Goal: Find specific page/section: Find specific page/section

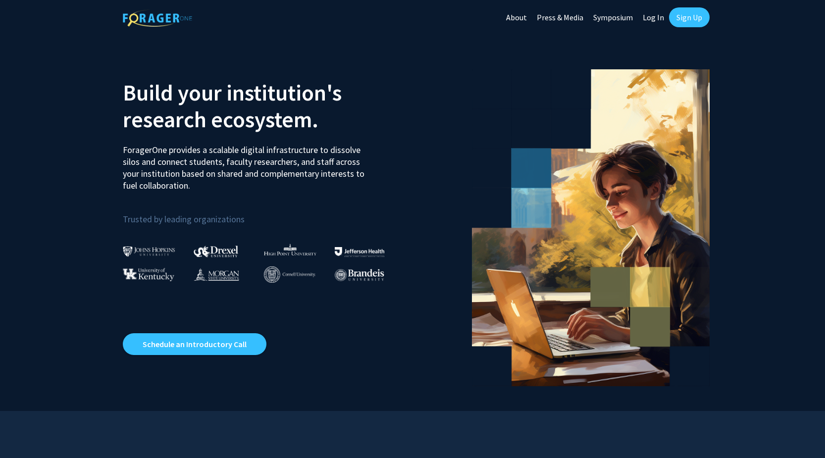
click at [650, 15] on link "Log In" at bounding box center [653, 17] width 31 height 35
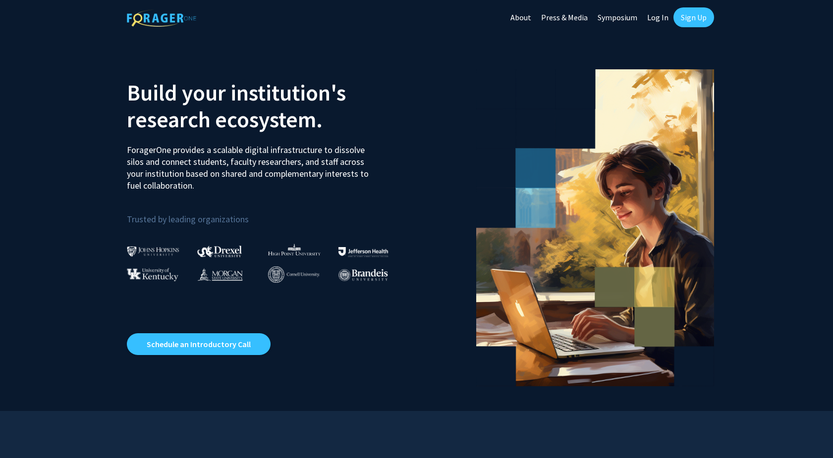
select select
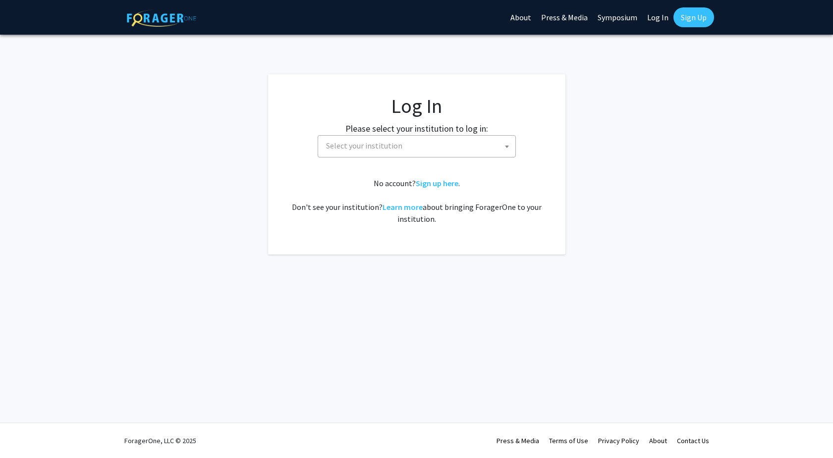
click at [391, 149] on span "Select your institution" at bounding box center [364, 146] width 76 height 10
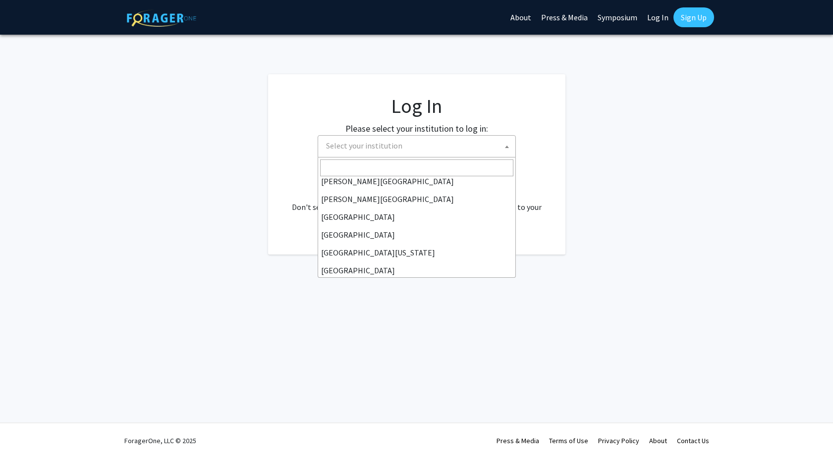
scroll to position [99, 0]
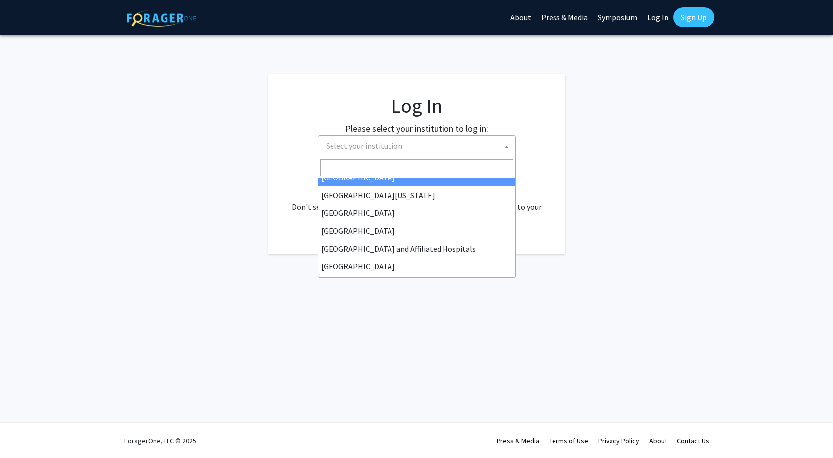
click at [366, 163] on input "Search" at bounding box center [416, 168] width 193 height 17
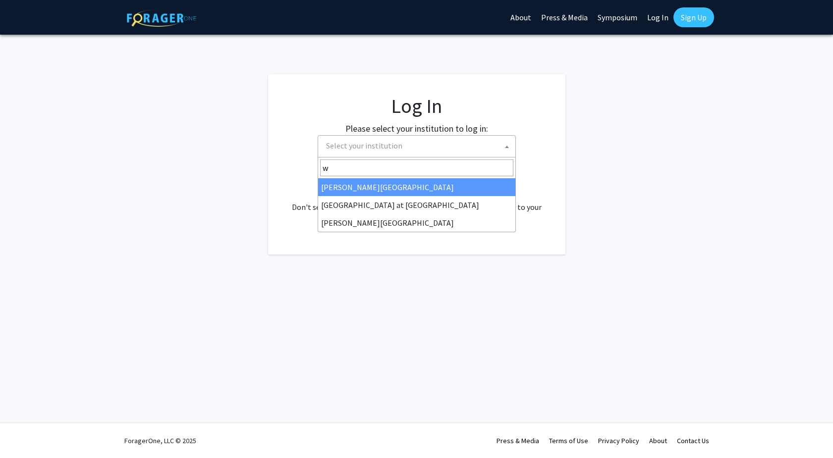
scroll to position [0, 0]
type input "[PERSON_NAME]"
select select "21"
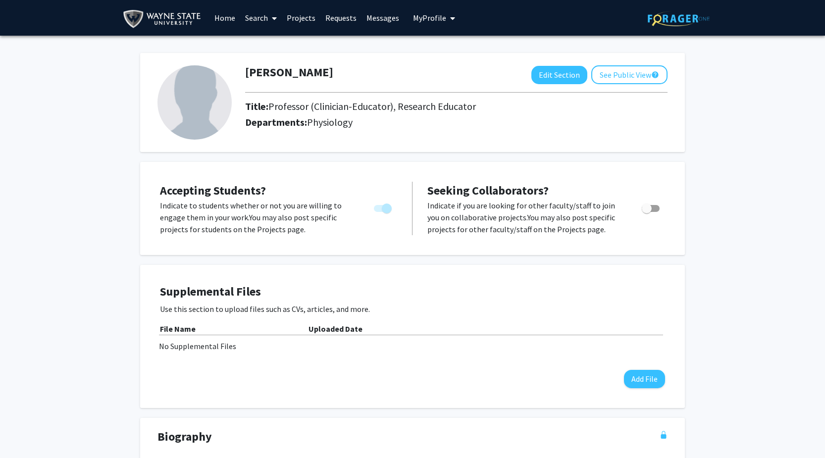
click at [223, 19] on link "Home" at bounding box center [225, 17] width 31 height 35
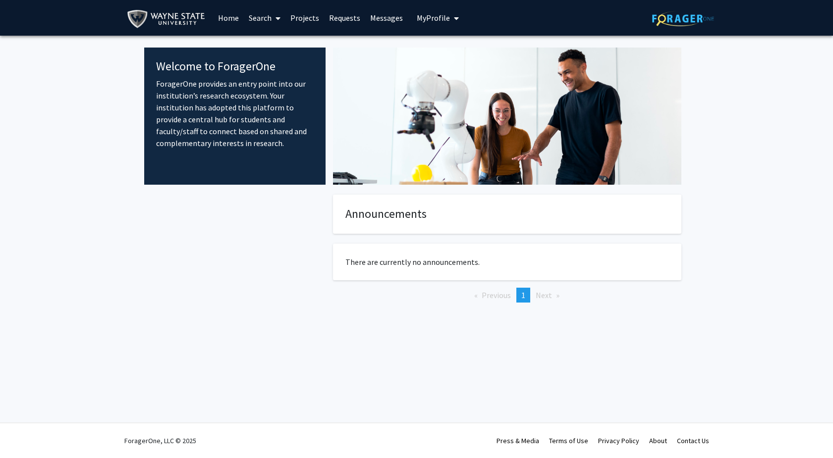
click at [227, 17] on link "Home" at bounding box center [228, 17] width 31 height 35
click at [437, 17] on span "My Profile" at bounding box center [433, 18] width 33 height 10
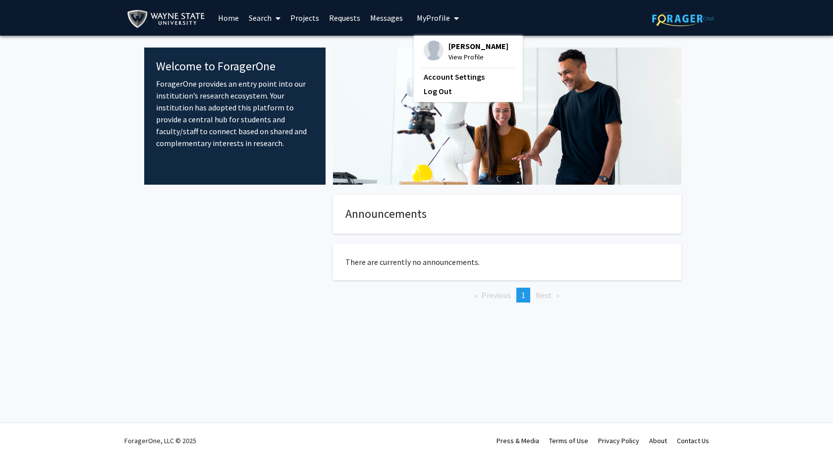
click at [461, 55] on span "View Profile" at bounding box center [478, 57] width 60 height 11
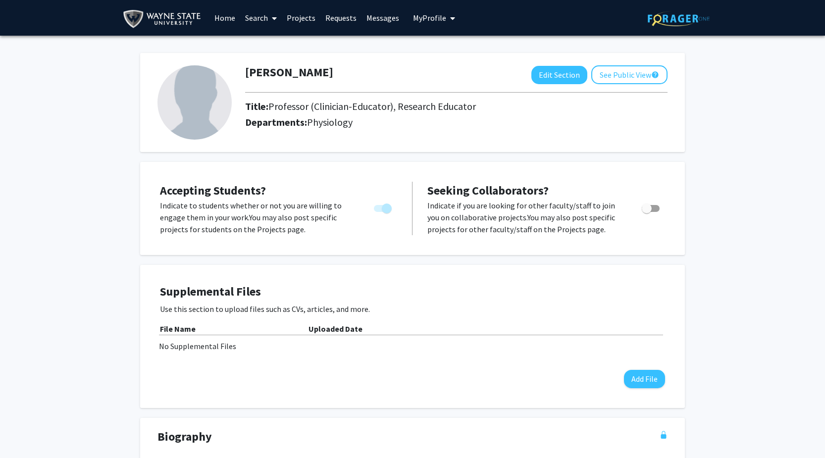
click at [265, 19] on link "Search" at bounding box center [261, 17] width 42 height 35
click at [272, 48] on span "Faculty/Staff" at bounding box center [276, 46] width 73 height 20
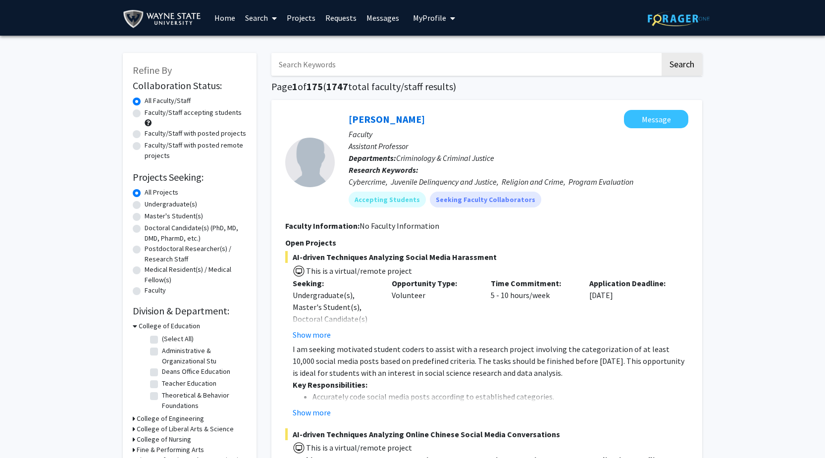
click at [328, 63] on input "Search Keywords" at bounding box center [466, 64] width 389 height 23
click at [678, 65] on button "Search" at bounding box center [682, 64] width 41 height 23
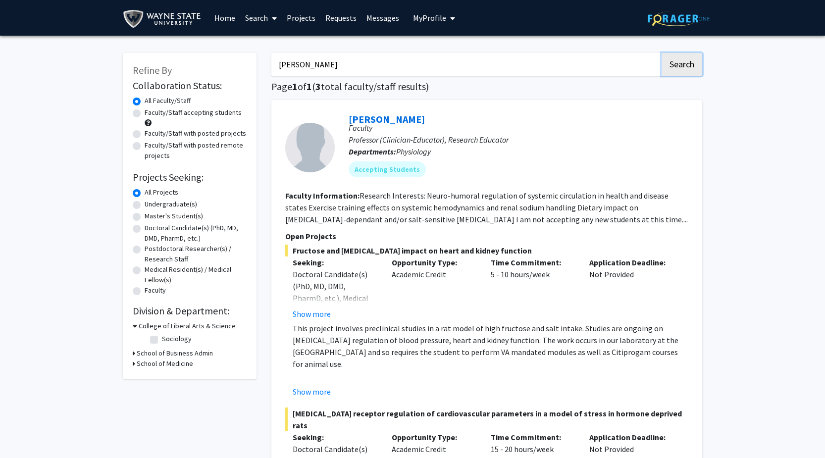
scroll to position [50, 0]
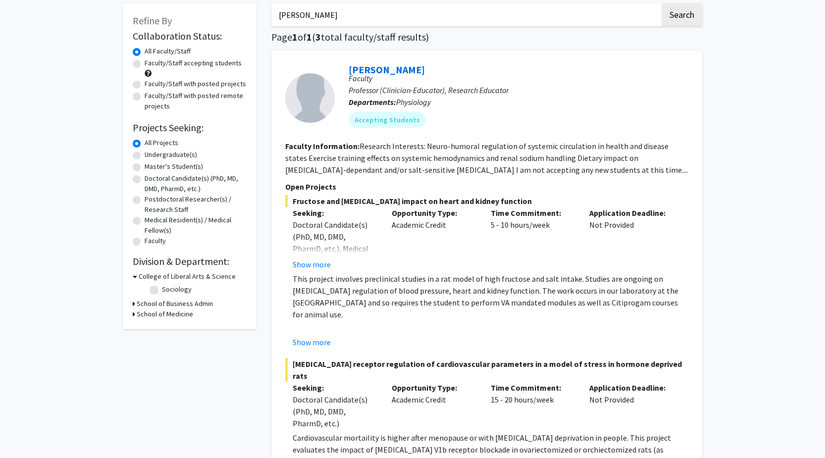
click at [132, 314] on div "Refine By Collaboration Status: Collaboration Status All Faculty/Staff Collabor…" at bounding box center [190, 166] width 134 height 326
click at [140, 315] on h3 "School of Medicine" at bounding box center [165, 314] width 56 height 10
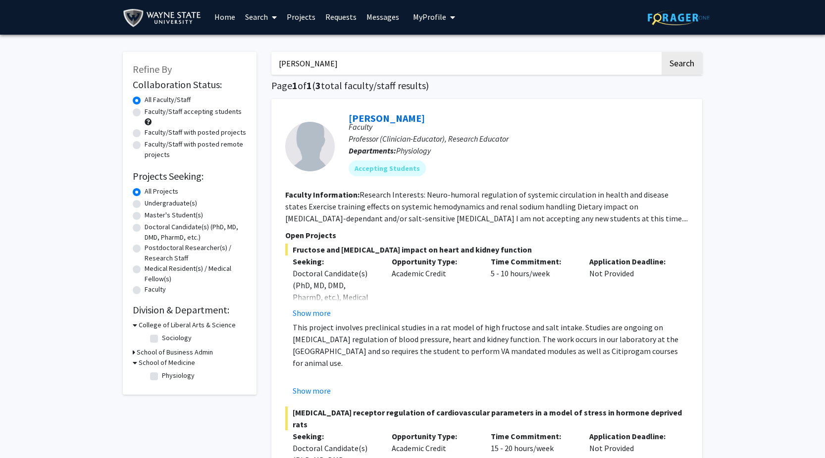
scroll to position [0, 0]
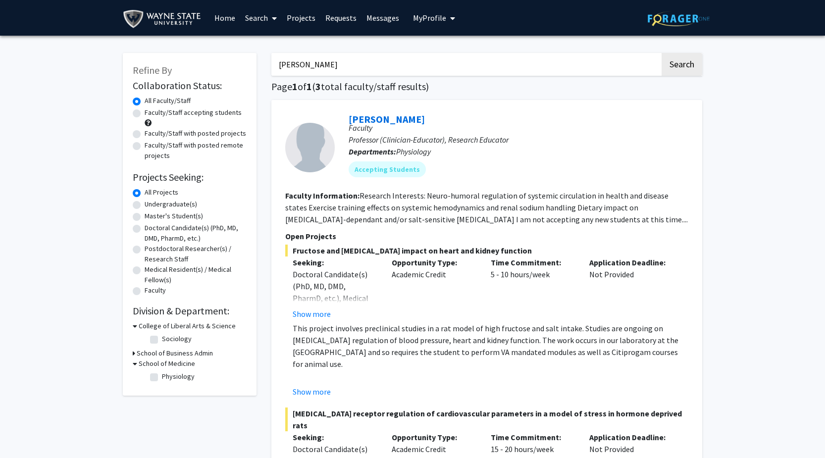
click at [155, 364] on h3 "School of Medicine" at bounding box center [167, 364] width 56 height 10
click at [155, 364] on h3 "School of Medicine" at bounding box center [165, 364] width 56 height 10
drag, startPoint x: 328, startPoint y: 61, endPoint x: 264, endPoint y: 63, distance: 63.9
type input "obstetrics"
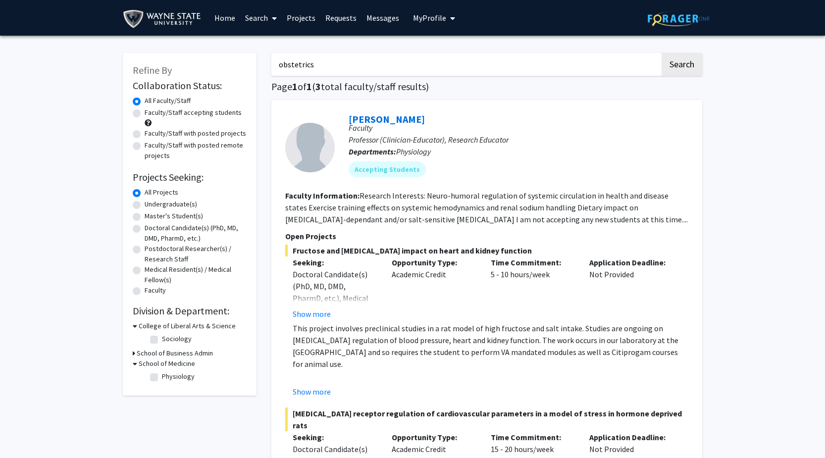
click at [662, 53] on button "Search" at bounding box center [682, 64] width 41 height 23
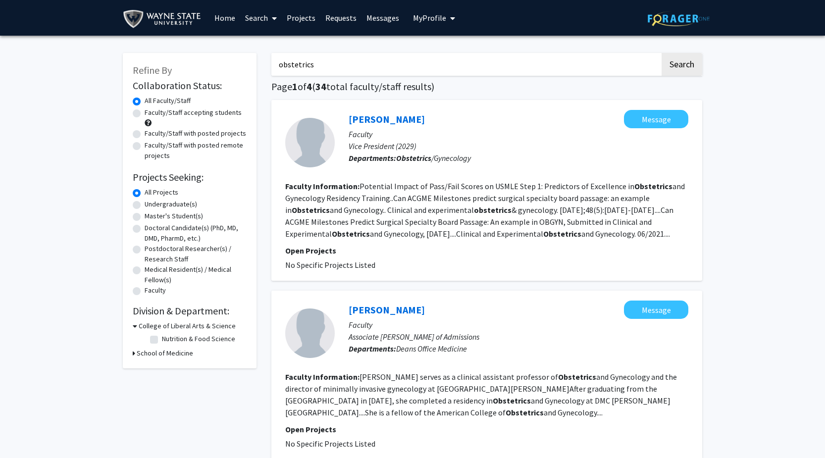
click at [168, 354] on h3 "School of Medicine" at bounding box center [165, 353] width 56 height 10
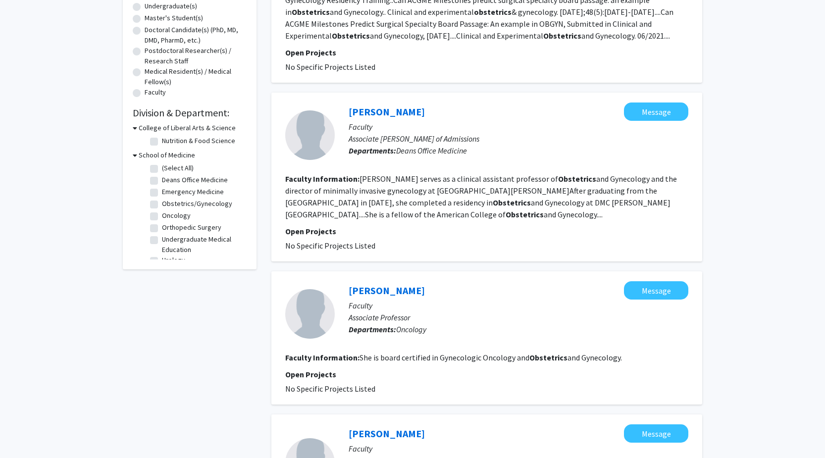
click at [179, 204] on label "Obstetrics/Gynecology" at bounding box center [197, 204] width 70 height 10
click at [168, 204] on input "Obstetrics/Gynecology" at bounding box center [165, 202] width 6 height 6
checkbox input "true"
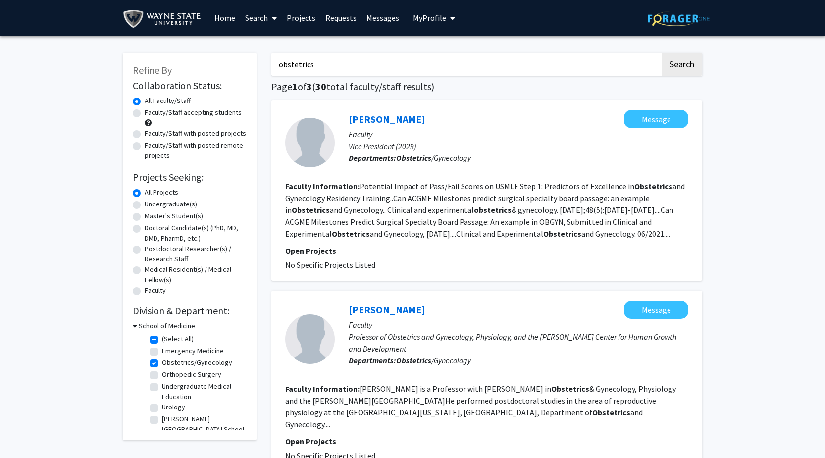
drag, startPoint x: 317, startPoint y: 71, endPoint x: 269, endPoint y: 66, distance: 47.9
type input "preeclampsia"
click at [662, 53] on button "Search" at bounding box center [682, 64] width 41 height 23
checkbox input "false"
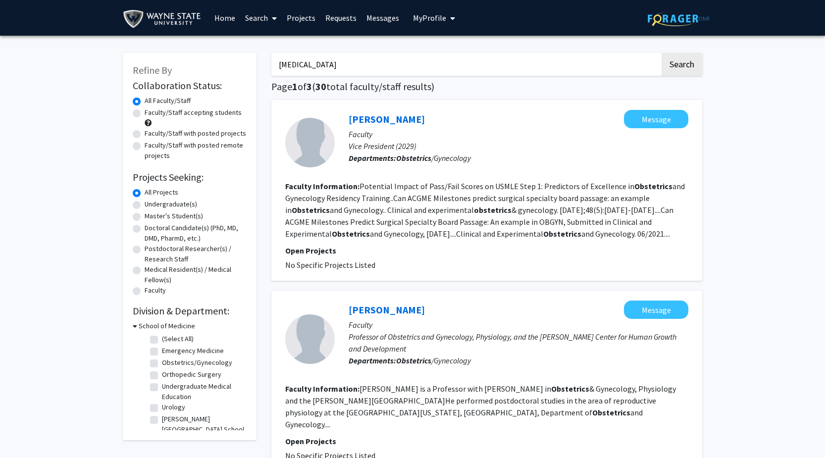
checkbox input "false"
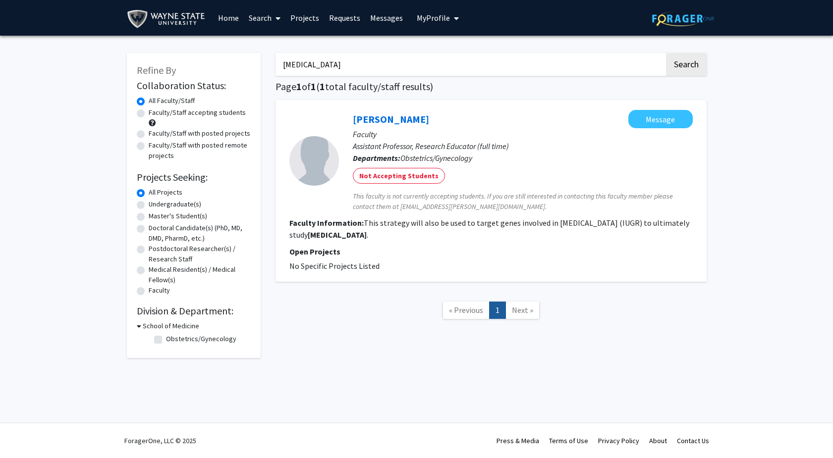
drag, startPoint x: 271, startPoint y: 75, endPoint x: 249, endPoint y: 76, distance: 21.9
click at [249, 76] on div "Refine By Collaboration Status: Collaboration Status All Faculty/Staff Collabor…" at bounding box center [416, 200] width 595 height 315
click at [666, 53] on button "Search" at bounding box center [686, 64] width 41 height 23
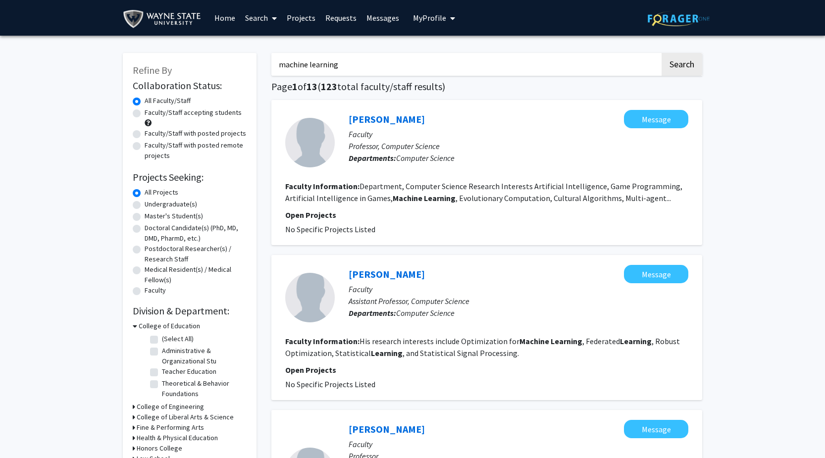
drag, startPoint x: 349, startPoint y: 64, endPoint x: 249, endPoint y: 67, distance: 99.6
click at [682, 63] on button "Search" at bounding box center [682, 64] width 41 height 23
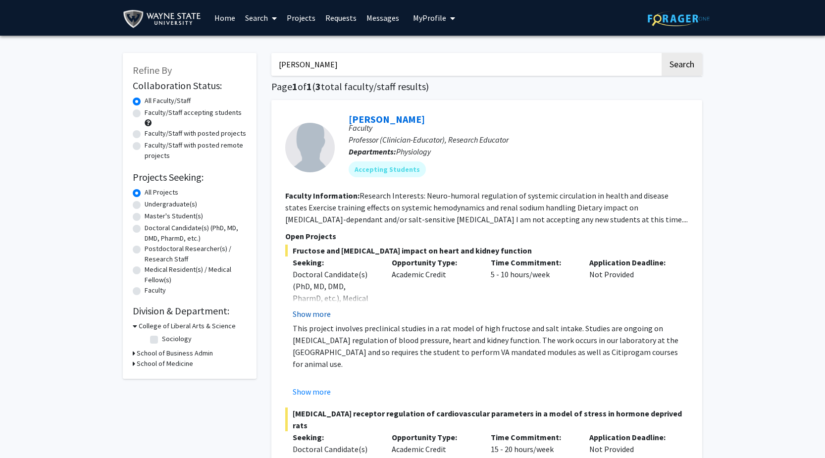
click at [311, 317] on button "Show more" at bounding box center [312, 314] width 38 height 12
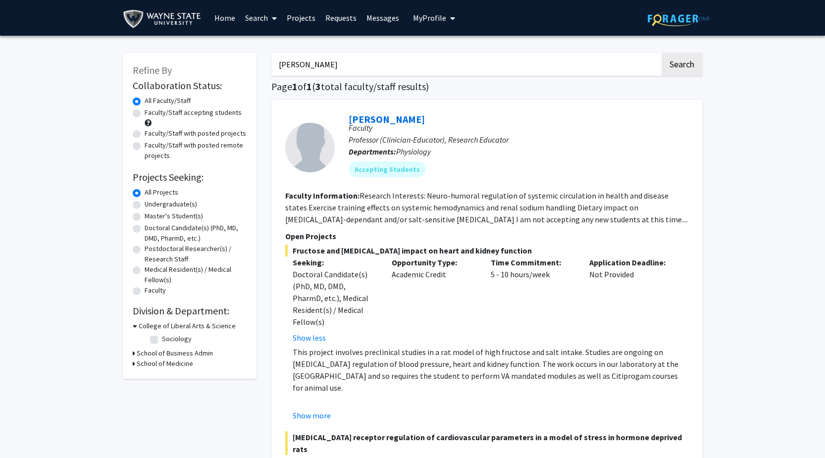
click at [368, 64] on input "Noreen Rossi" at bounding box center [466, 64] width 389 height 23
click at [330, 64] on input "Noreen Rossi" at bounding box center [466, 64] width 389 height 23
drag, startPoint x: 325, startPoint y: 61, endPoint x: 251, endPoint y: 61, distance: 73.8
type input "Geoffrey potts"
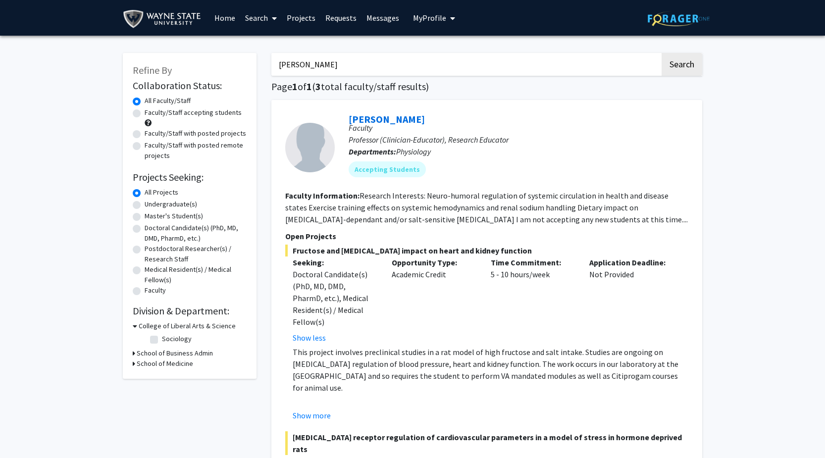
click at [662, 53] on button "Search" at bounding box center [682, 64] width 41 height 23
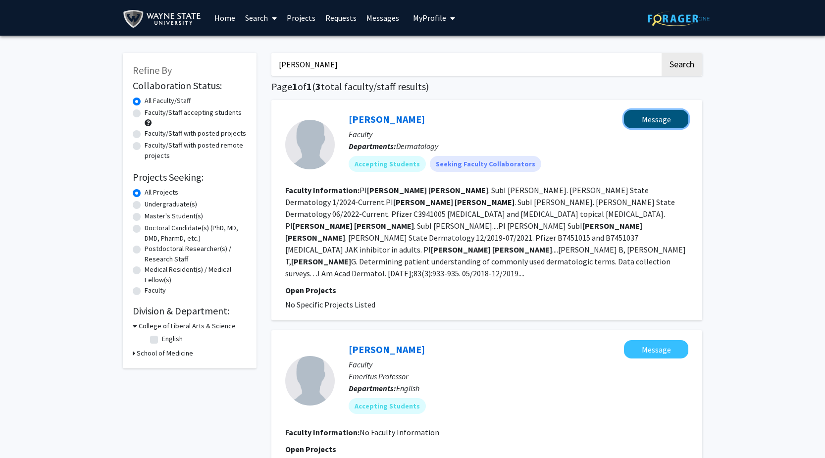
click at [651, 125] on button "Message" at bounding box center [656, 119] width 64 height 18
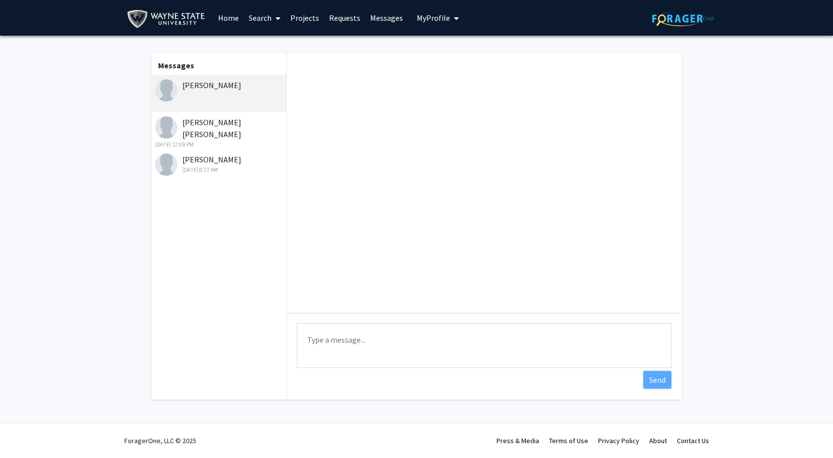
click at [353, 336] on textarea "Type a message" at bounding box center [484, 346] width 375 height 45
click at [231, 18] on link "Home" at bounding box center [228, 17] width 31 height 35
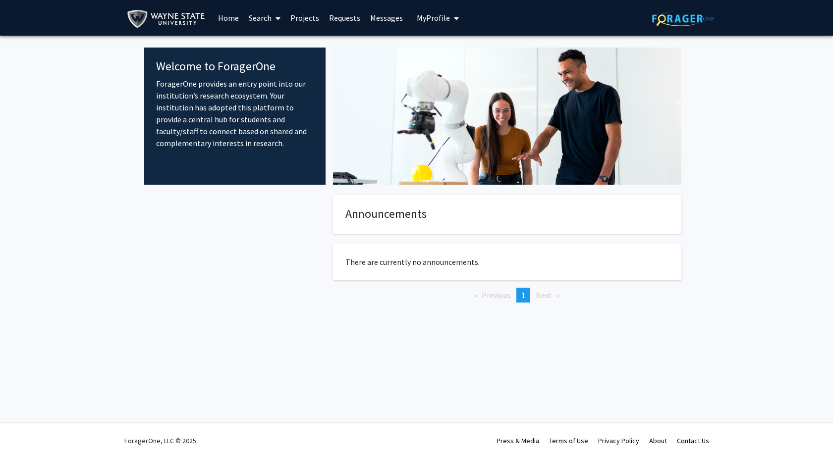
click at [265, 18] on link "Search" at bounding box center [265, 17] width 42 height 35
click at [254, 18] on link "Search" at bounding box center [265, 17] width 42 height 35
click at [257, 19] on link "Search" at bounding box center [265, 17] width 42 height 35
click at [271, 45] on span "Faculty/Staff" at bounding box center [280, 46] width 73 height 20
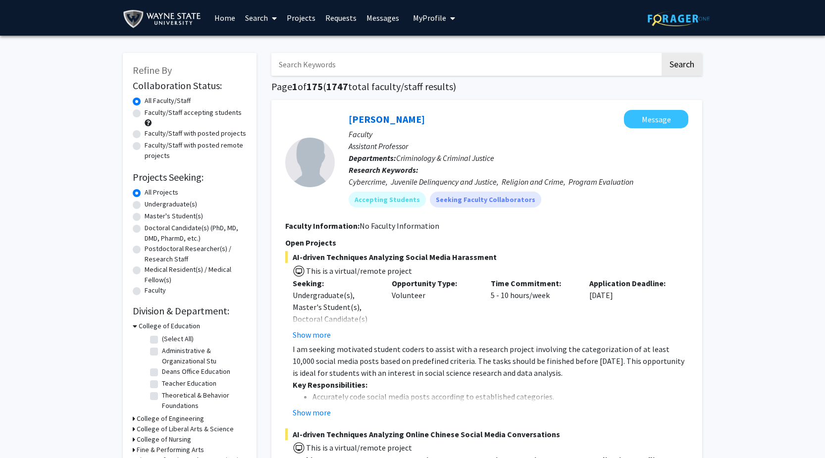
drag, startPoint x: 343, startPoint y: 69, endPoint x: 346, endPoint y: 63, distance: 6.6
click at [346, 63] on input "Search Keywords" at bounding box center [466, 64] width 389 height 23
type input "statistician"
click at [662, 53] on button "Search" at bounding box center [682, 64] width 41 height 23
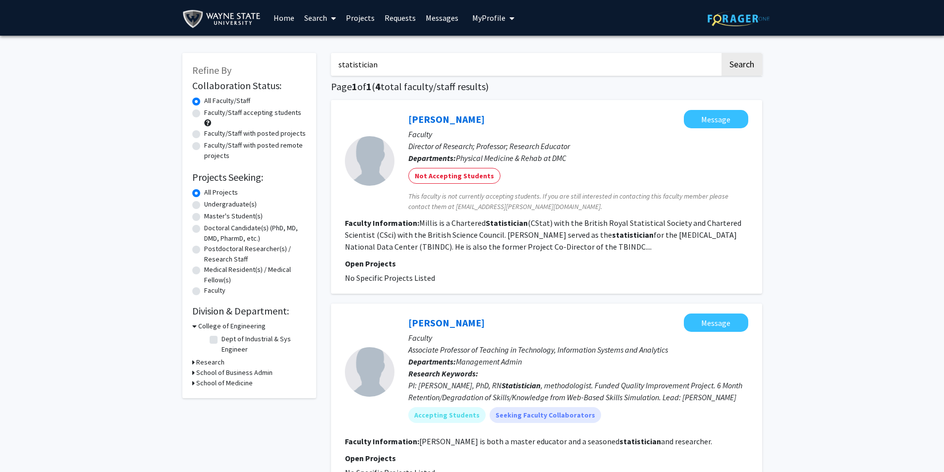
click at [390, 66] on input "statistician" at bounding box center [525, 64] width 389 height 23
